Goal: Task Accomplishment & Management: Use online tool/utility

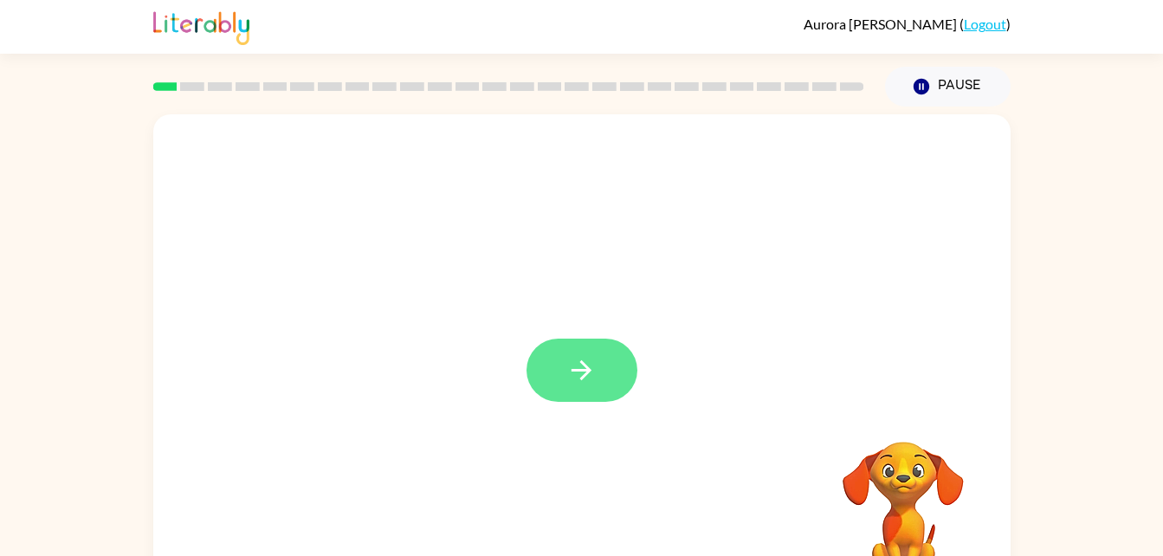
click at [569, 370] on icon "button" at bounding box center [581, 370] width 30 height 30
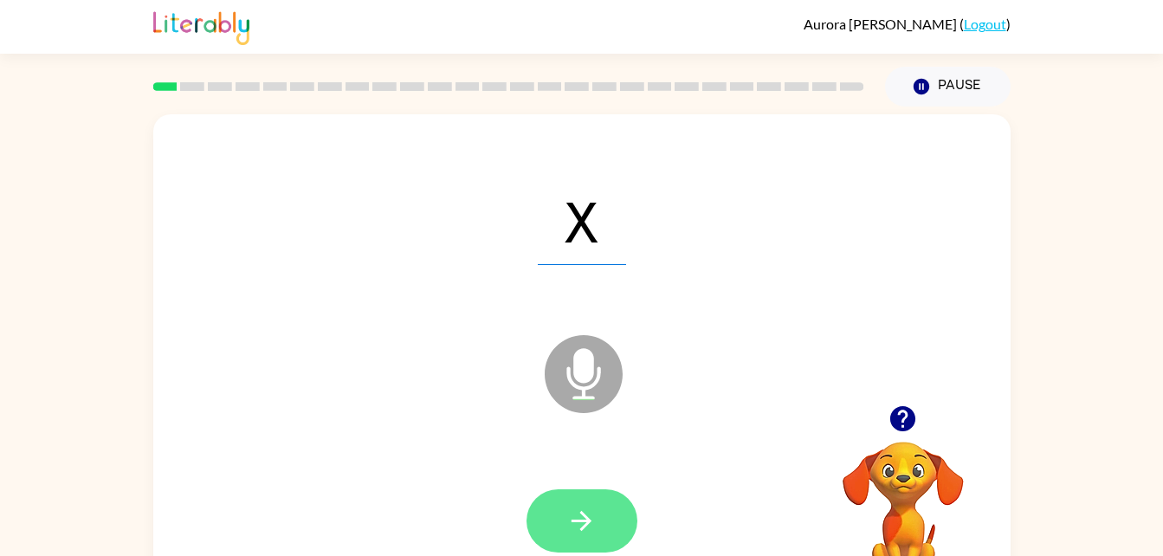
click at [597, 530] on button "button" at bounding box center [582, 520] width 111 height 63
click at [561, 515] on button "button" at bounding box center [582, 520] width 111 height 63
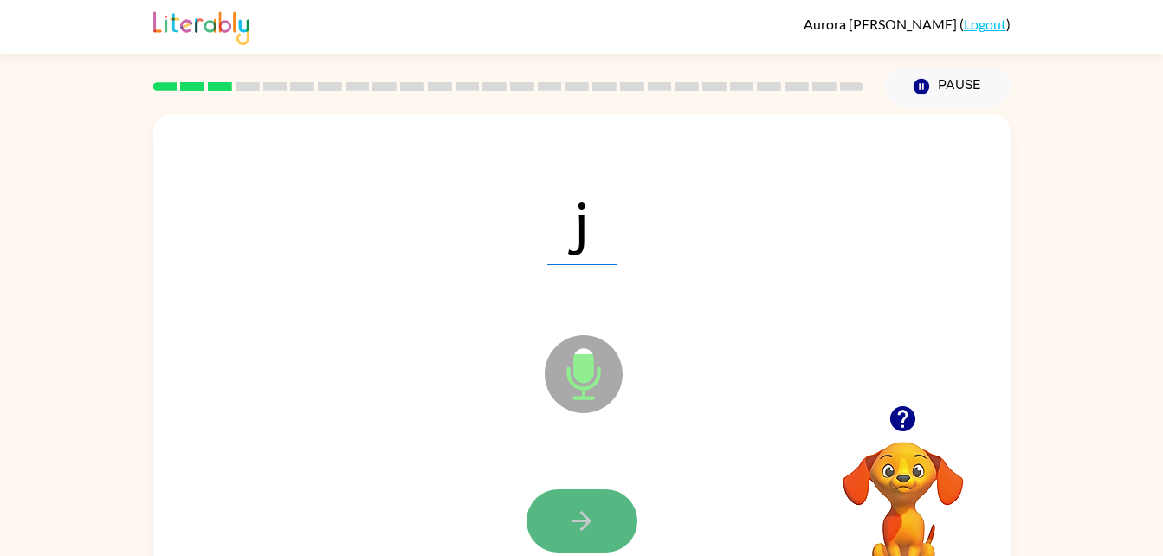
click at [573, 524] on icon "button" at bounding box center [581, 521] width 30 height 30
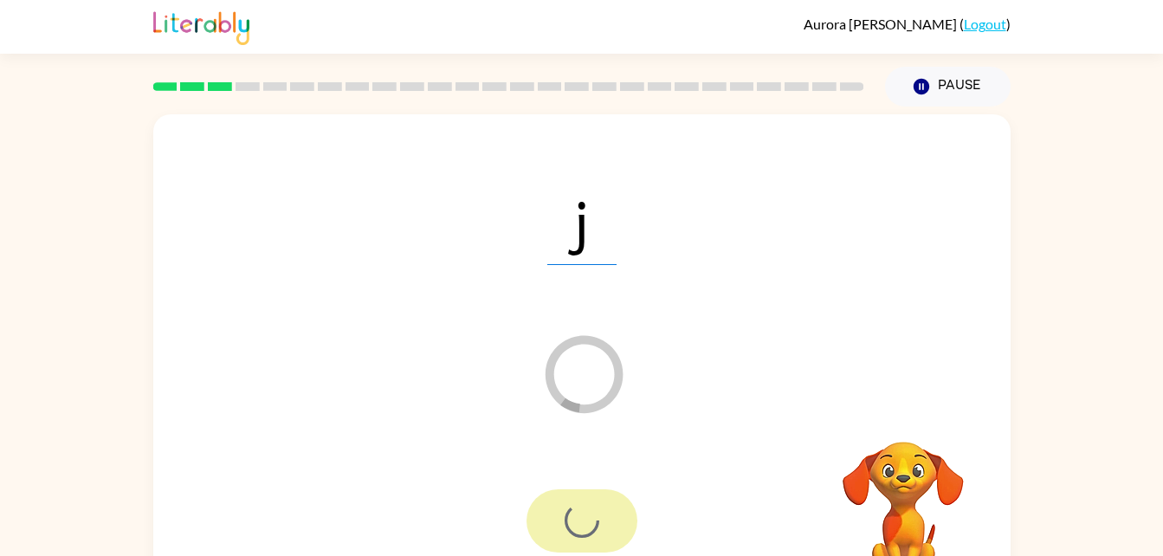
click at [585, 506] on div at bounding box center [582, 520] width 111 height 63
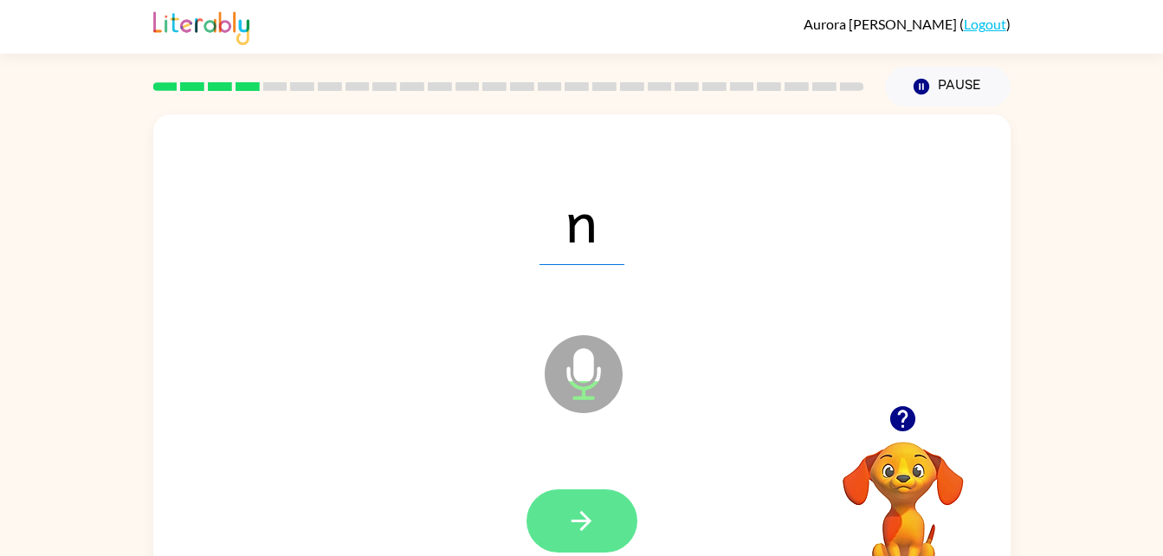
click at [551, 514] on button "button" at bounding box center [582, 520] width 111 height 63
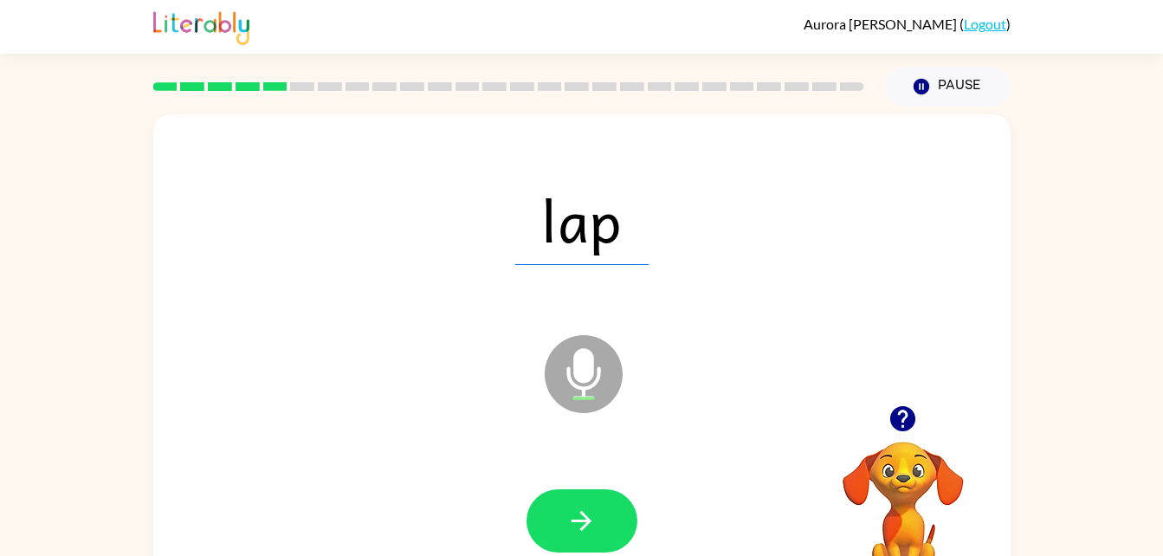
click at [889, 479] on video "Your browser must support playing .mp4 files to use Literably. Please try using…" at bounding box center [903, 501] width 173 height 173
click at [910, 411] on icon "button" at bounding box center [902, 418] width 25 height 25
click at [591, 514] on icon "button" at bounding box center [581, 521] width 30 height 30
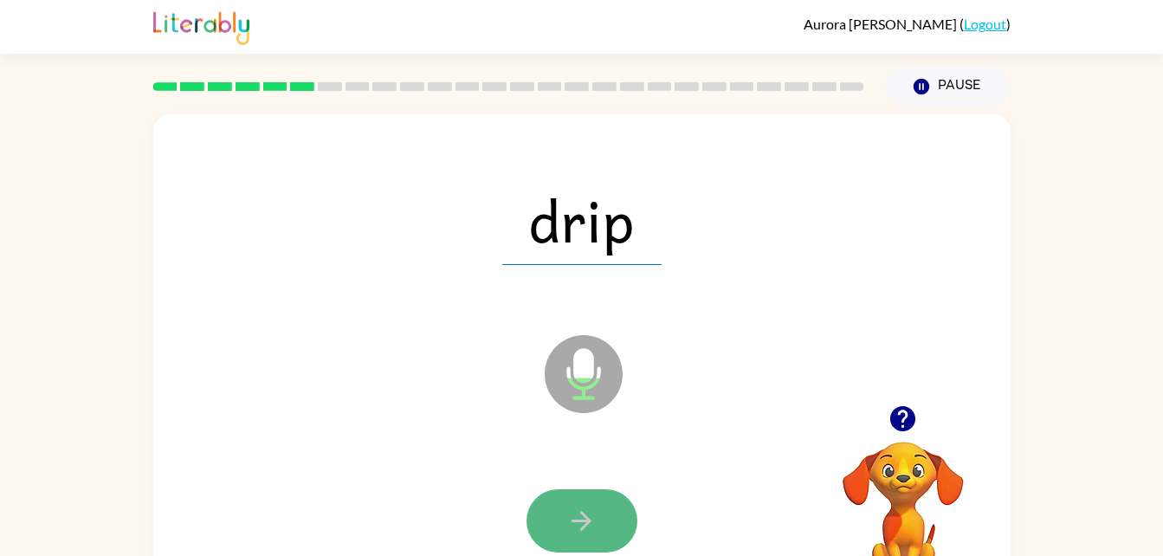
click at [560, 506] on button "button" at bounding box center [582, 520] width 111 height 63
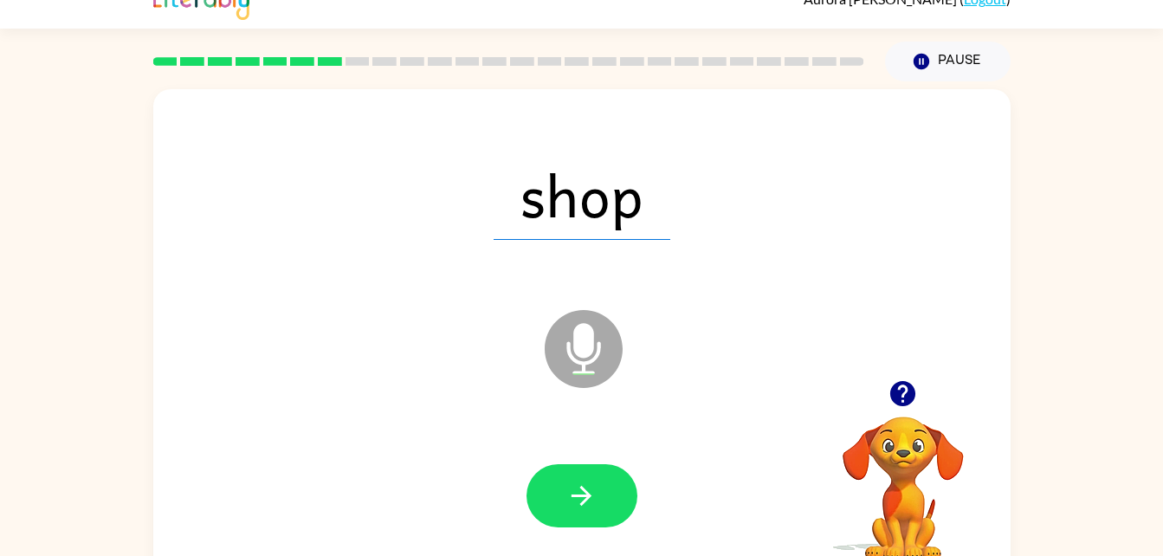
scroll to position [53, 0]
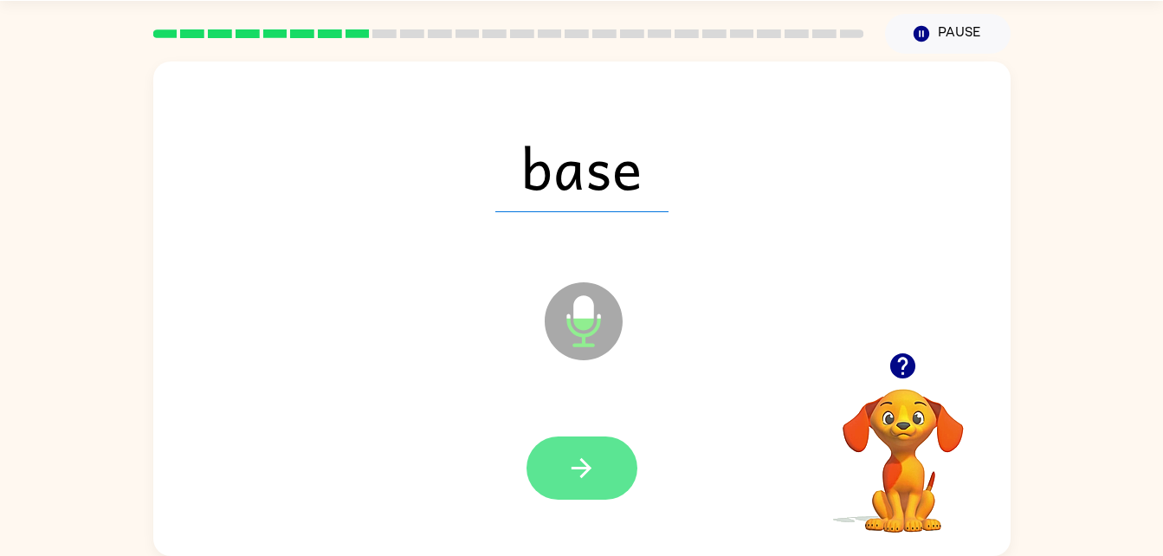
click at [564, 470] on button "button" at bounding box center [582, 468] width 111 height 63
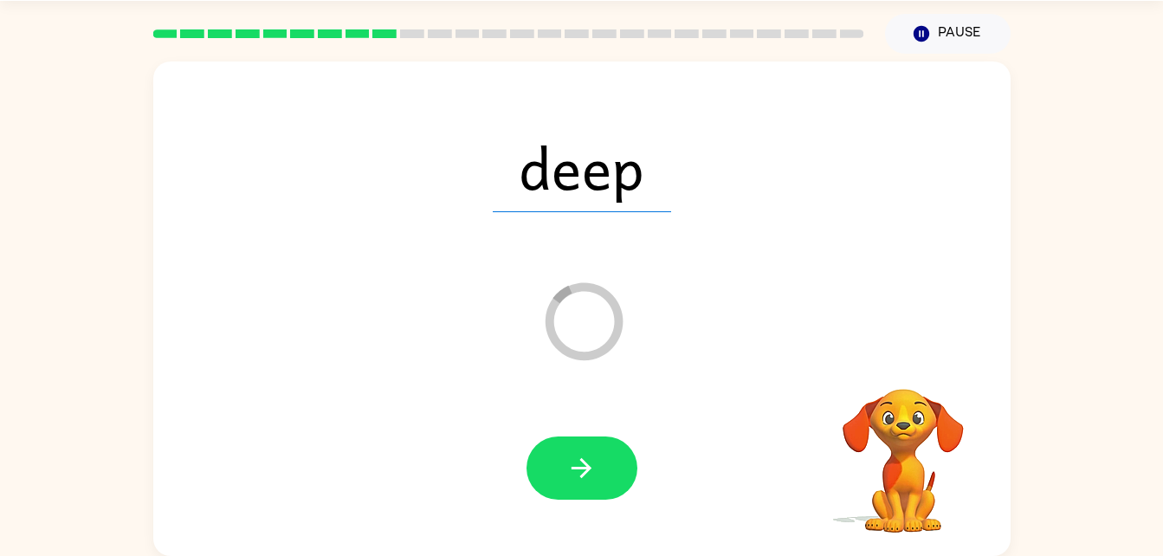
click at [637, 486] on div at bounding box center [582, 468] width 111 height 63
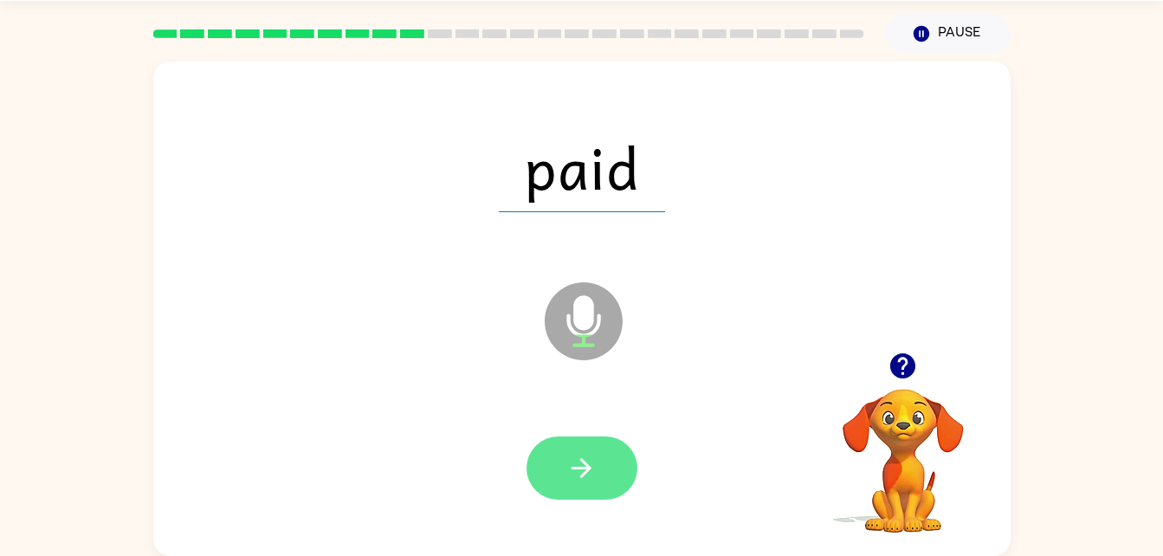
click at [587, 463] on icon "button" at bounding box center [581, 468] width 30 height 30
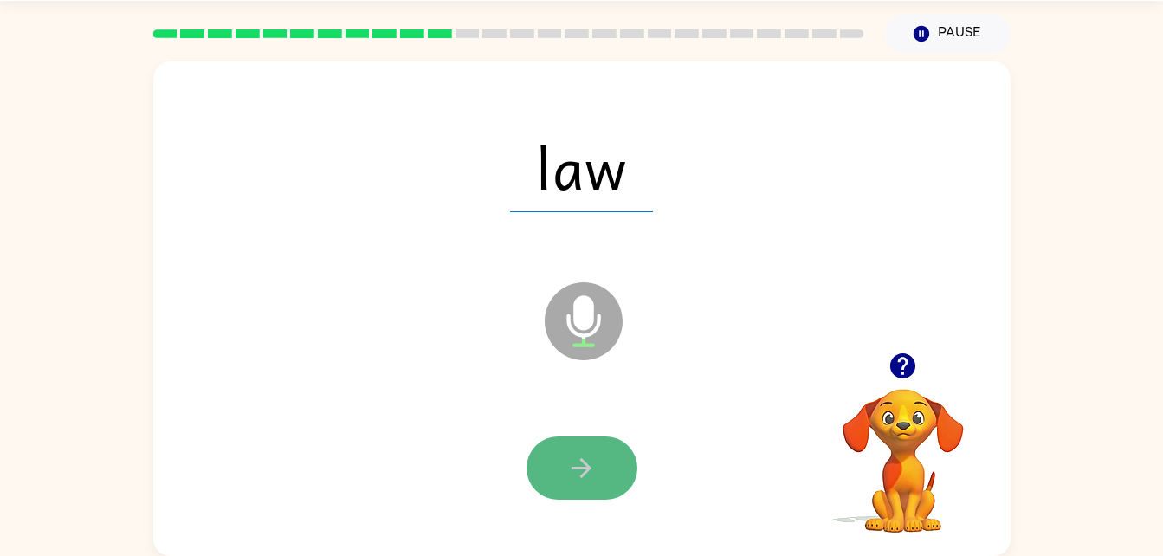
click at [590, 450] on button "button" at bounding box center [582, 468] width 111 height 63
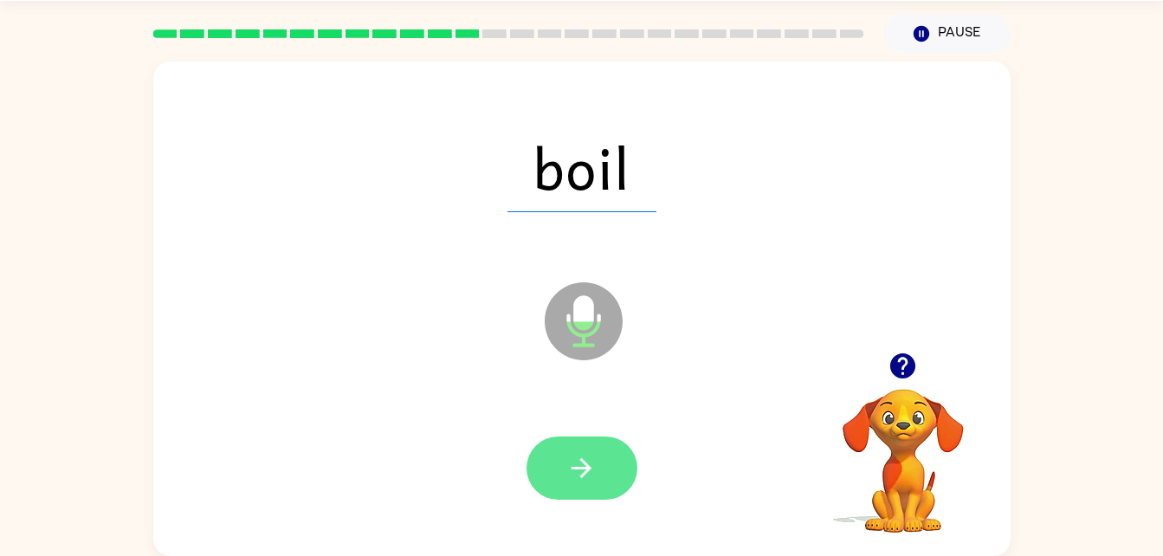
click at [573, 475] on icon "button" at bounding box center [581, 468] width 30 height 30
click at [599, 463] on button "button" at bounding box center [582, 468] width 111 height 63
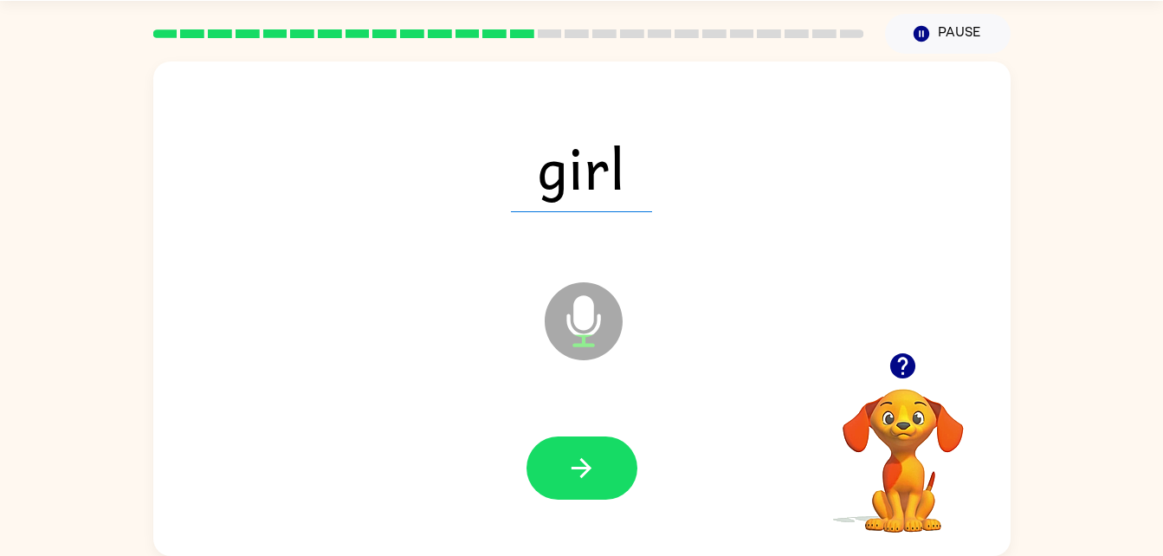
click at [579, 427] on div at bounding box center [582, 469] width 823 height 142
click at [587, 460] on icon "button" at bounding box center [581, 468] width 30 height 30
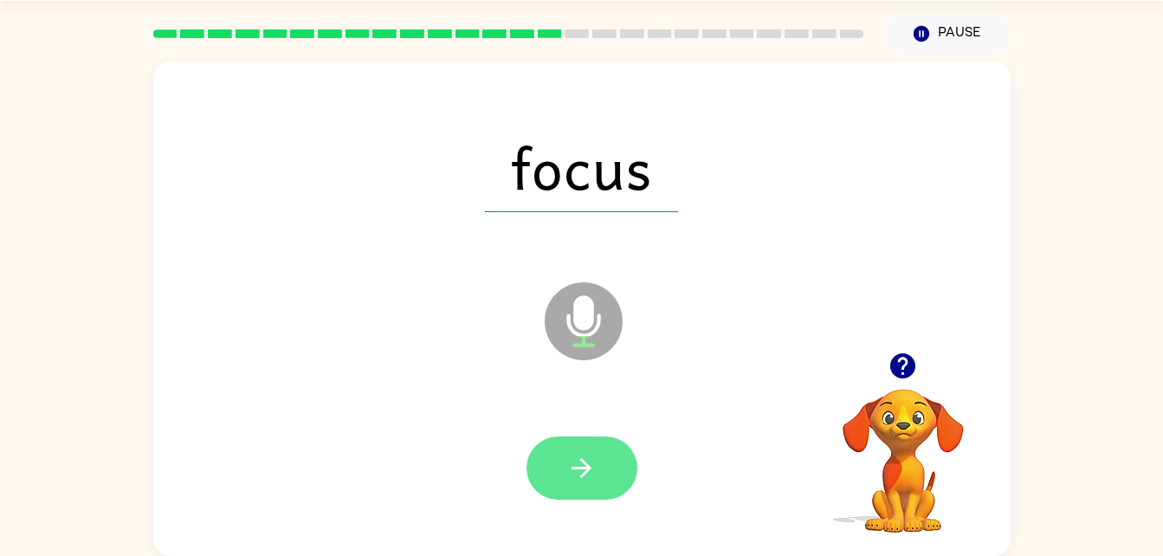
click at [583, 484] on button "button" at bounding box center [582, 468] width 111 height 63
click at [575, 464] on icon "button" at bounding box center [581, 468] width 30 height 30
click at [533, 462] on button "button" at bounding box center [582, 468] width 111 height 63
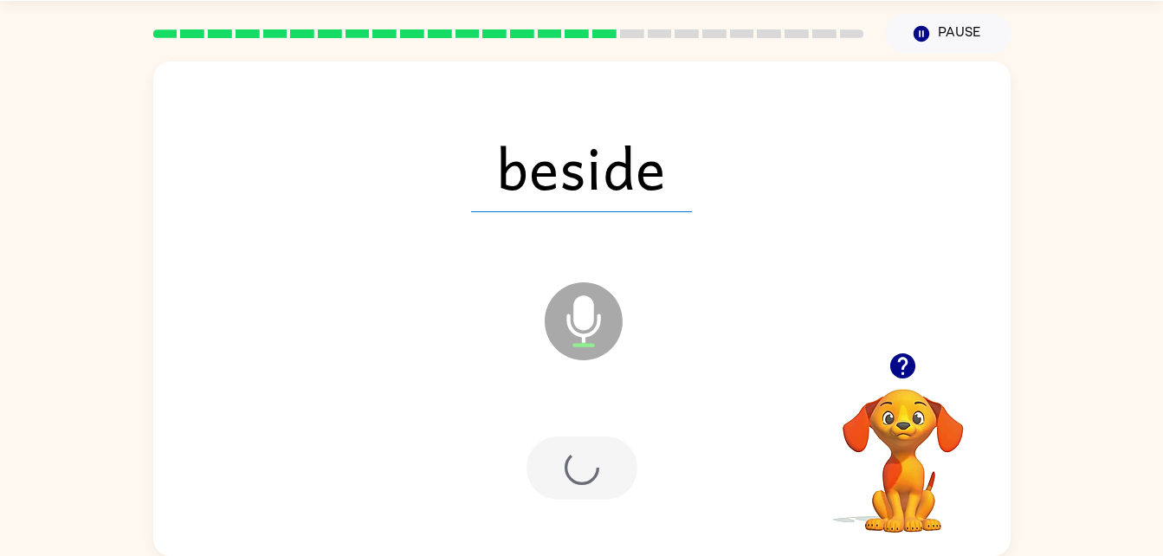
click at [571, 465] on div at bounding box center [582, 468] width 111 height 63
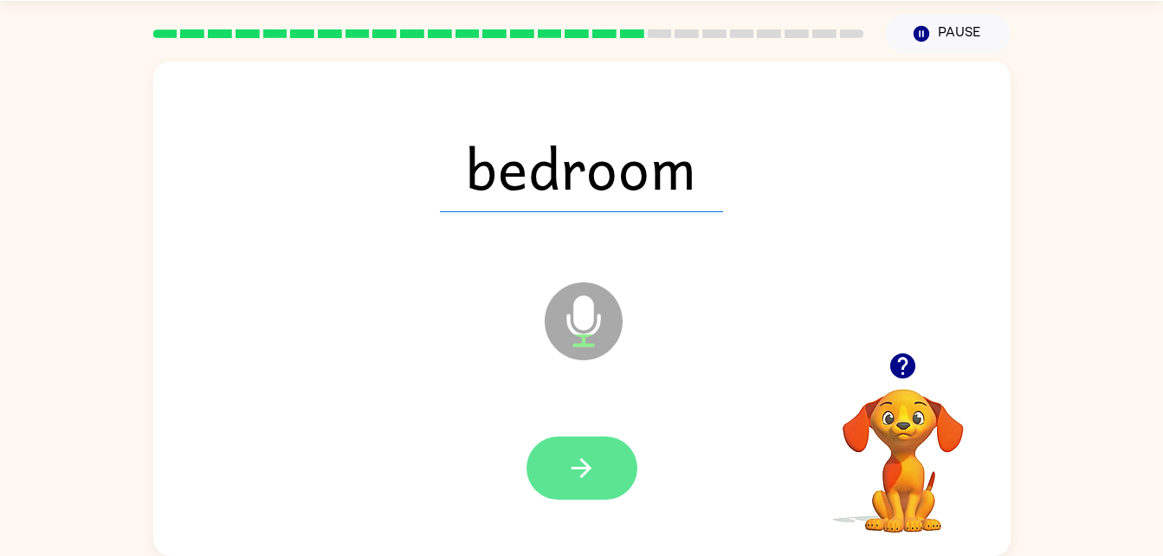
click at [612, 486] on button "button" at bounding box center [582, 468] width 111 height 63
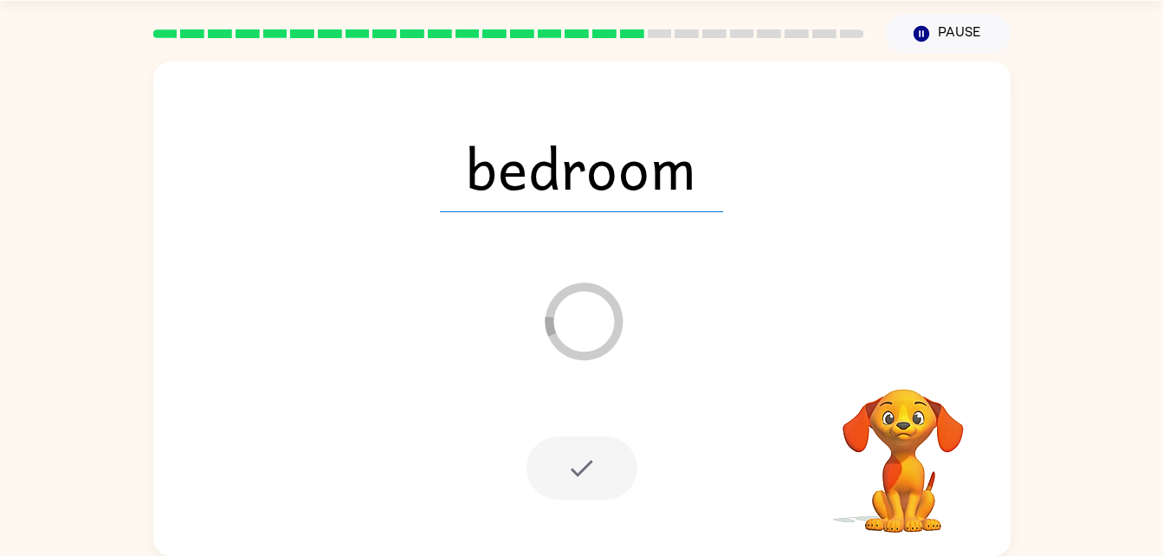
click at [581, 470] on div at bounding box center [582, 468] width 111 height 63
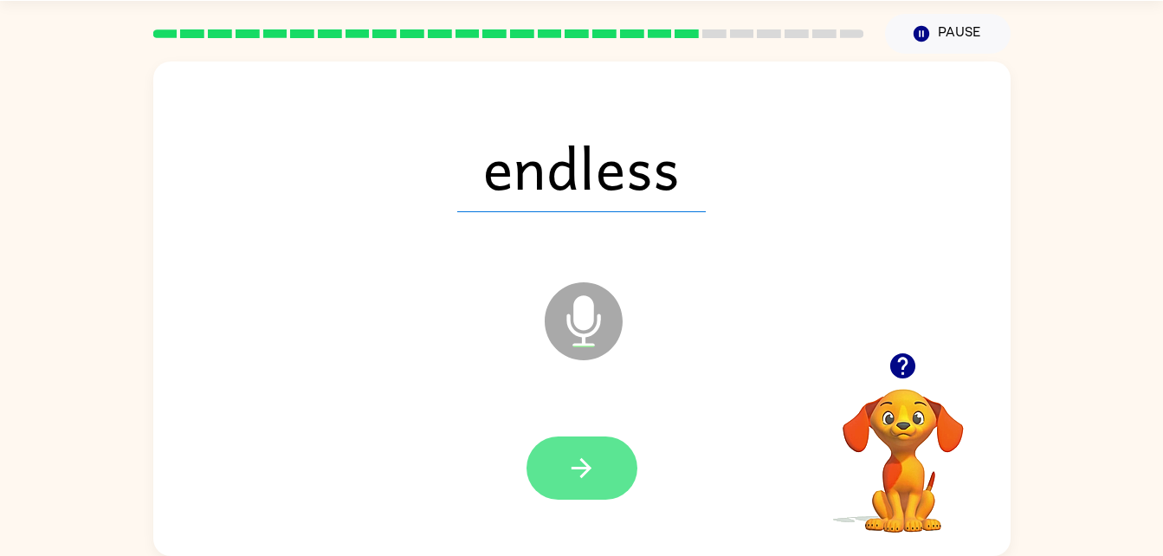
click at [590, 463] on icon "button" at bounding box center [581, 468] width 30 height 30
click at [575, 463] on icon "button" at bounding box center [581, 468] width 30 height 30
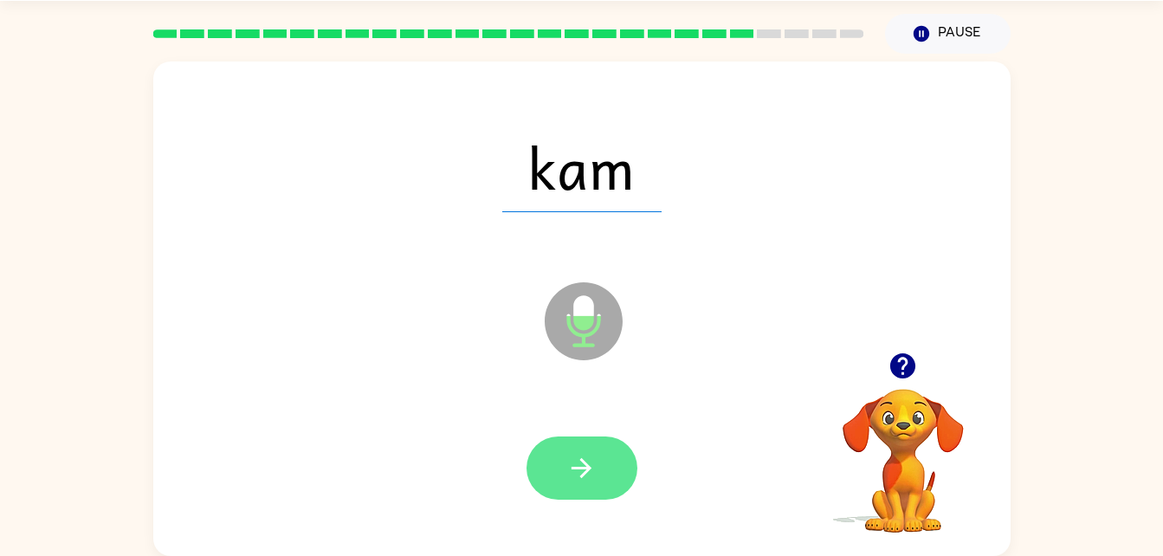
click at [540, 452] on button "button" at bounding box center [582, 468] width 111 height 63
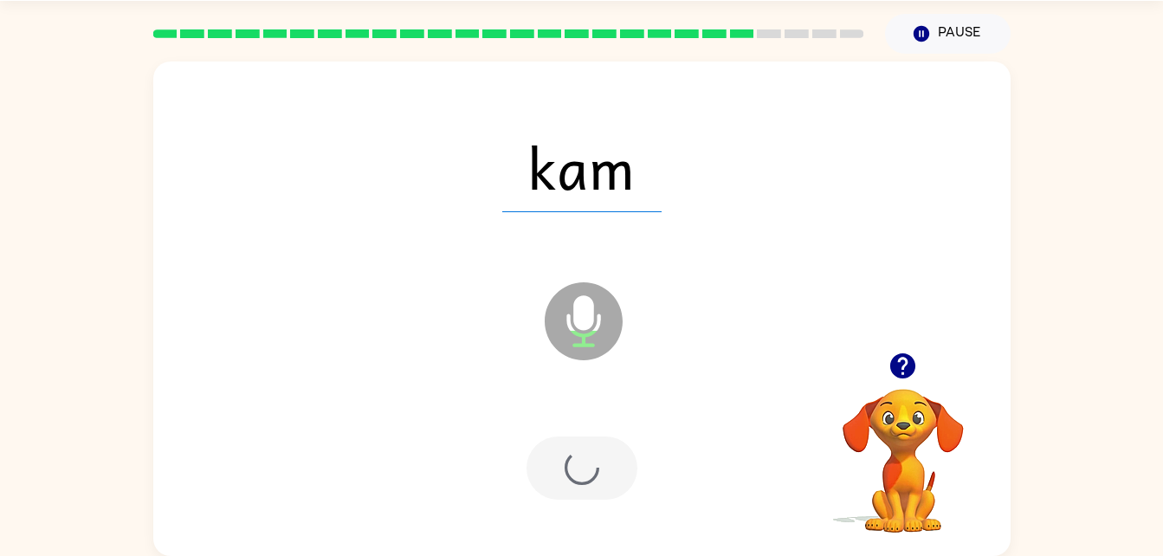
click at [592, 478] on div at bounding box center [582, 468] width 111 height 63
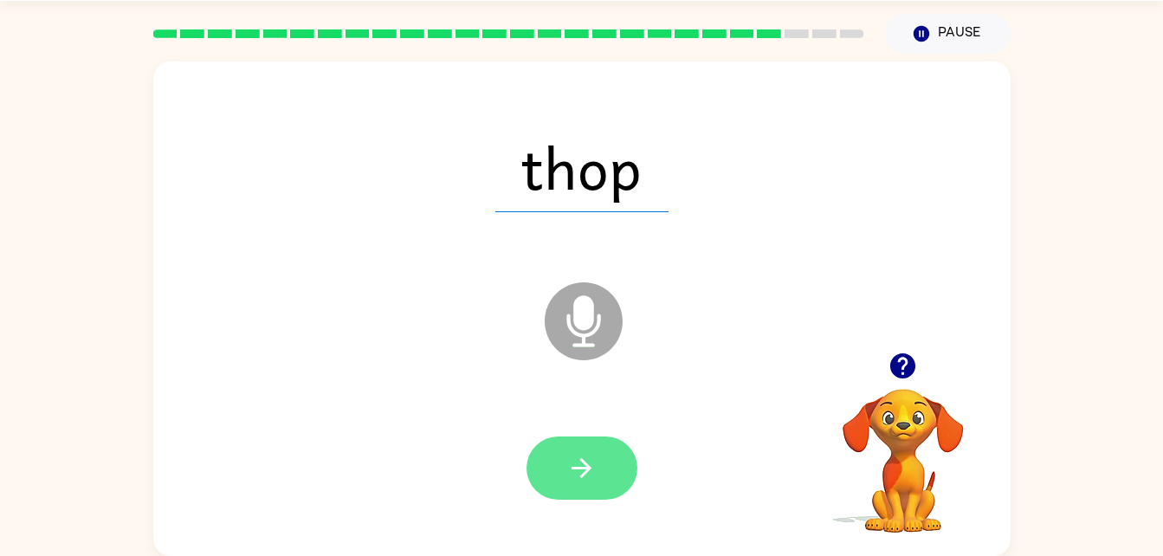
click at [603, 461] on button "button" at bounding box center [582, 468] width 111 height 63
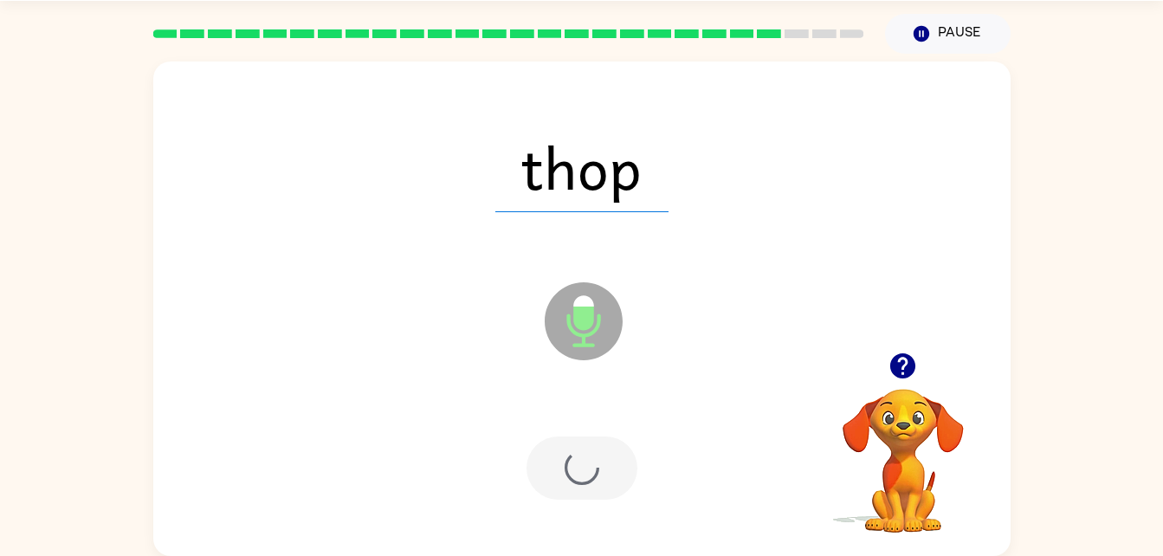
click at [606, 463] on div at bounding box center [582, 468] width 111 height 63
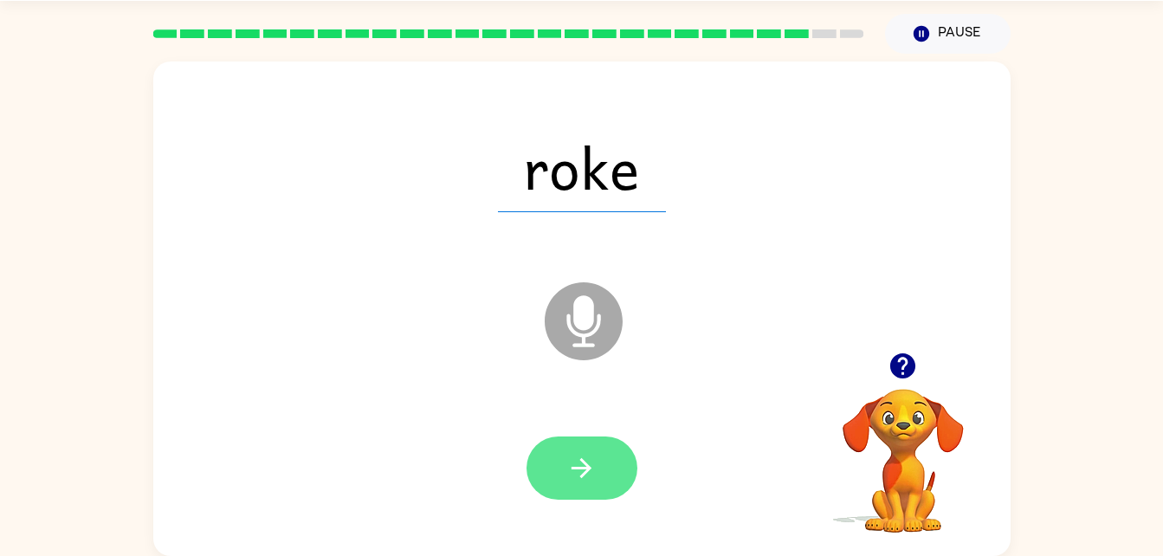
click at [533, 473] on button "button" at bounding box center [582, 468] width 111 height 63
click at [577, 481] on icon "button" at bounding box center [581, 468] width 30 height 30
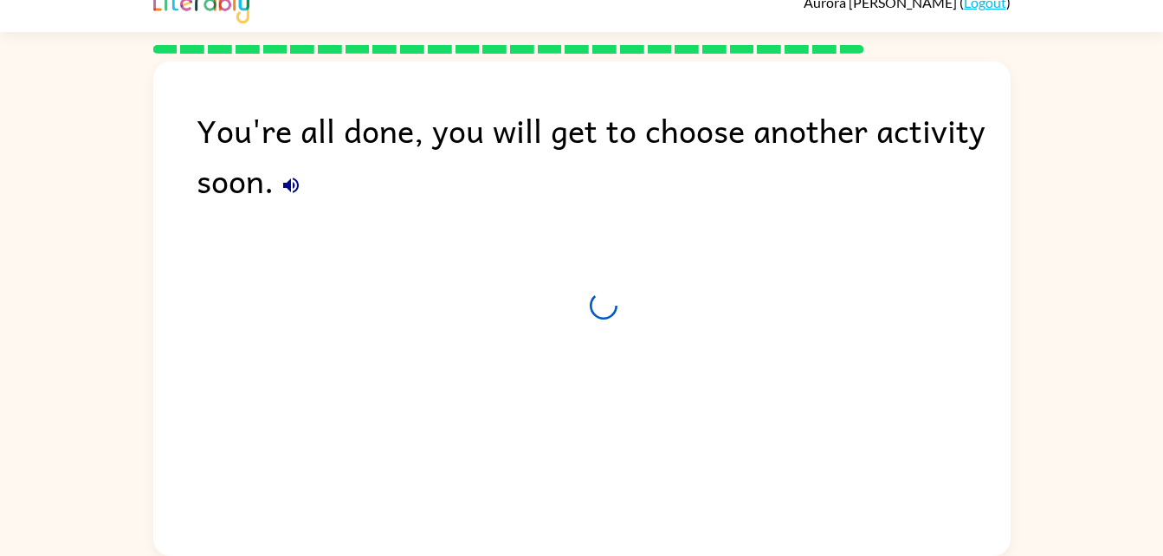
scroll to position [22, 0]
